Goal: Task Accomplishment & Management: Manage account settings

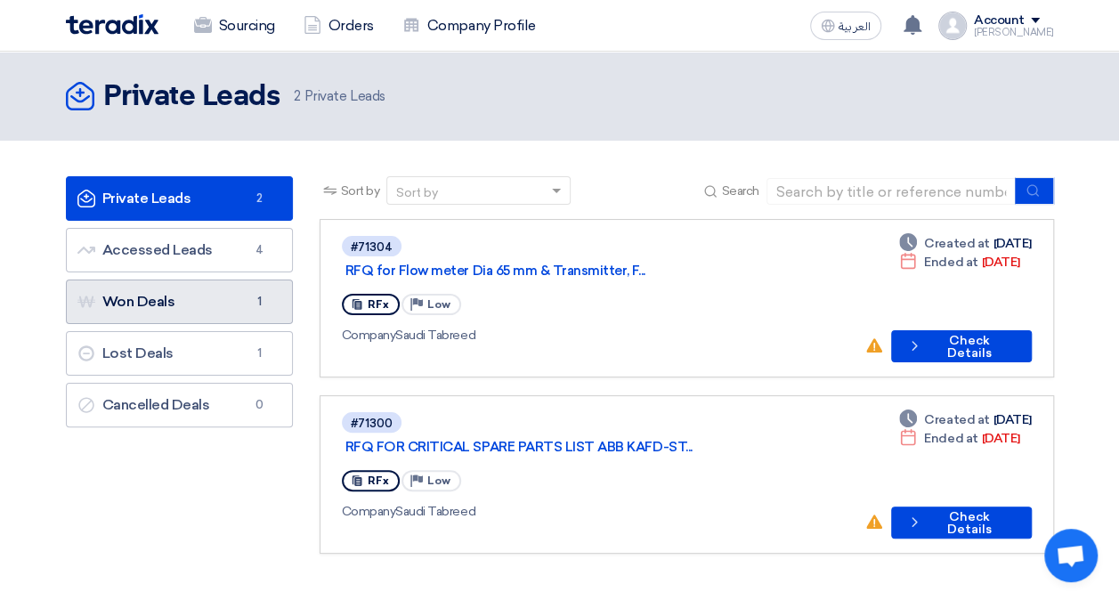
click at [198, 314] on link "Won Deals Won Deals 1" at bounding box center [179, 302] width 227 height 45
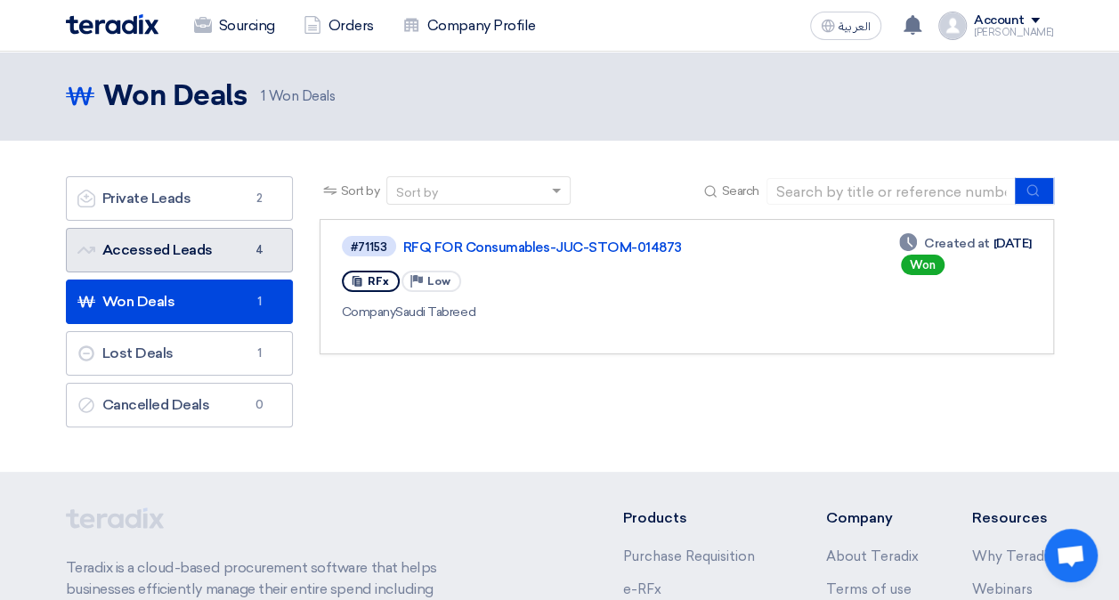
click at [202, 246] on link "Accessed Leads Accessed Leads 4" at bounding box center [179, 250] width 227 height 45
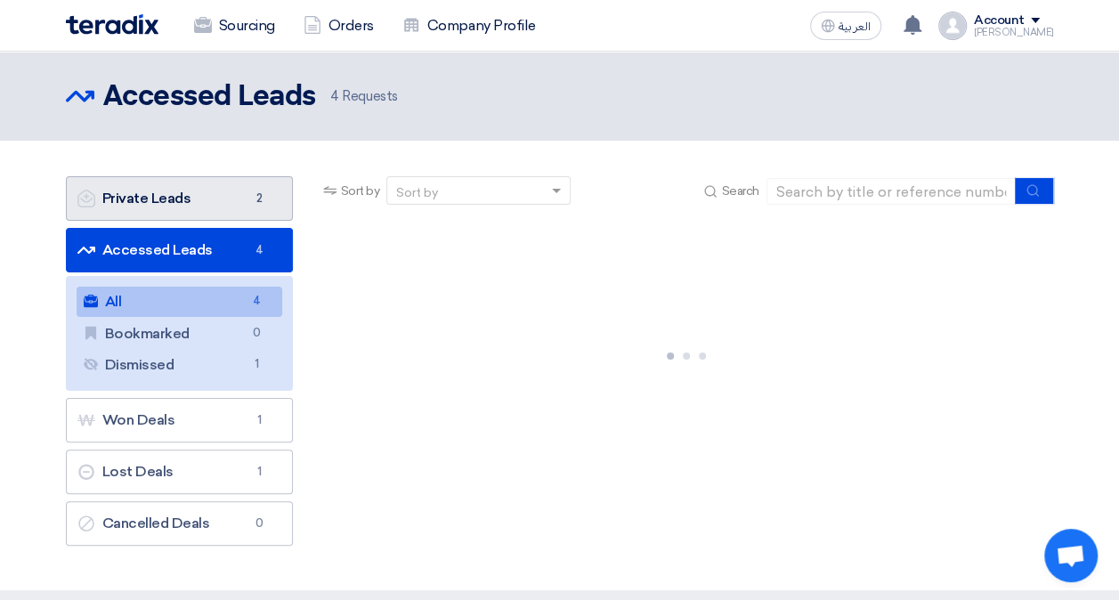
click at [209, 207] on link "Private Leads Private Leads 2" at bounding box center [179, 198] width 227 height 45
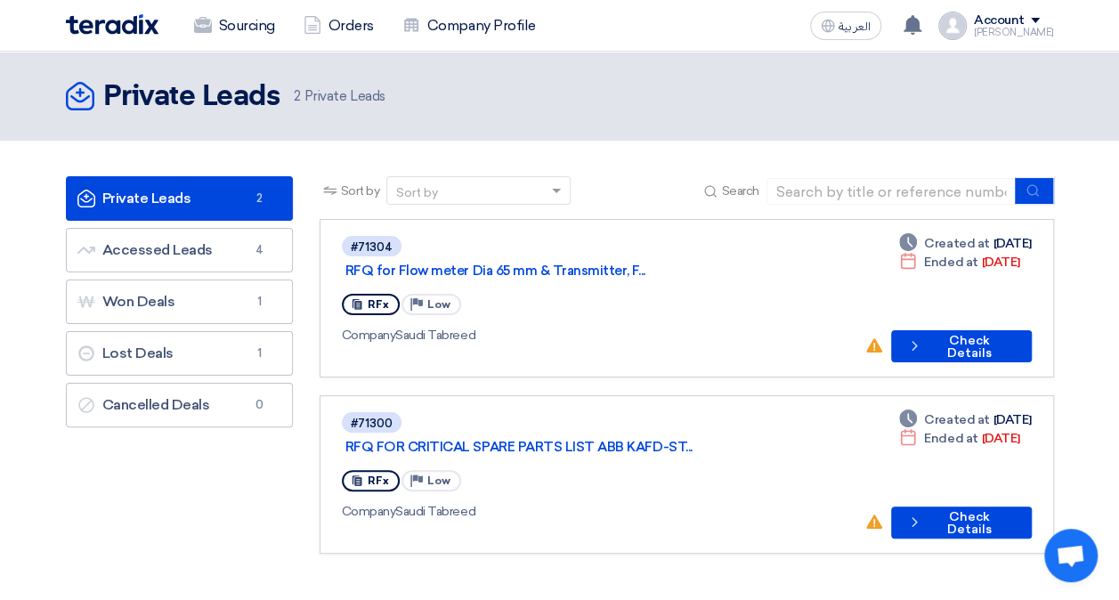
click at [1040, 18] on div "Account" at bounding box center [1014, 20] width 80 height 15
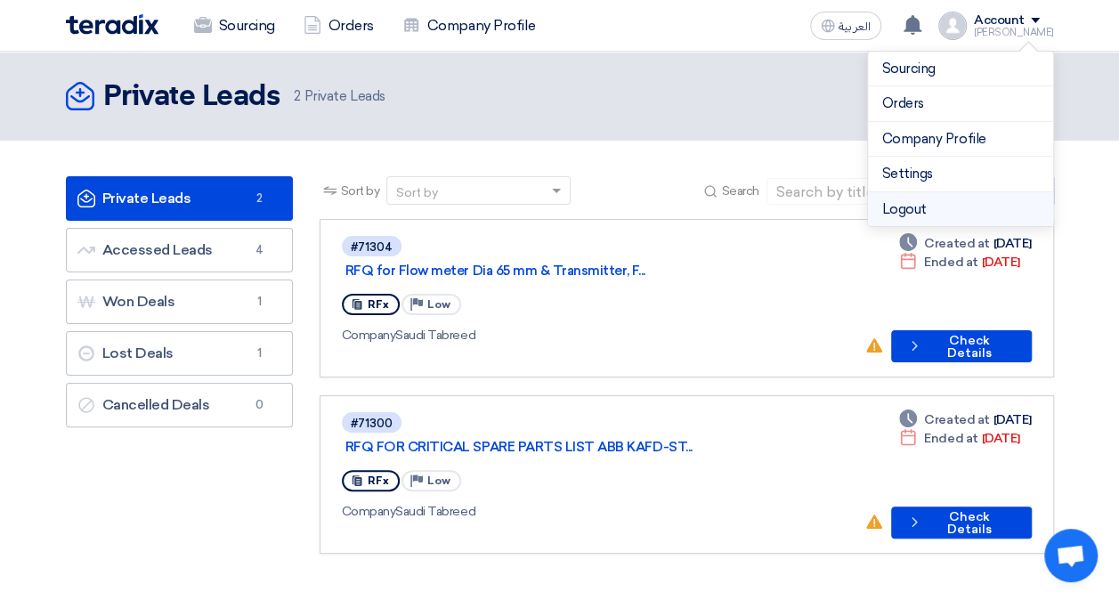
click at [980, 198] on li "Logout" at bounding box center [960, 209] width 185 height 35
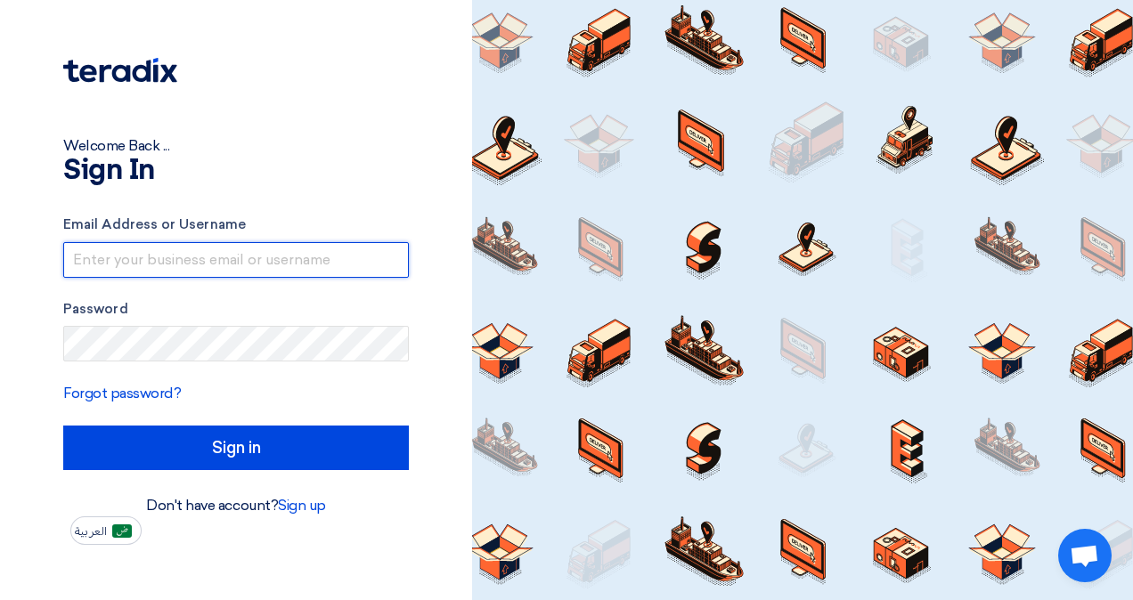
type input "[EMAIL_ADDRESS][DOMAIN_NAME]"
